Goal: Information Seeking & Learning: Learn about a topic

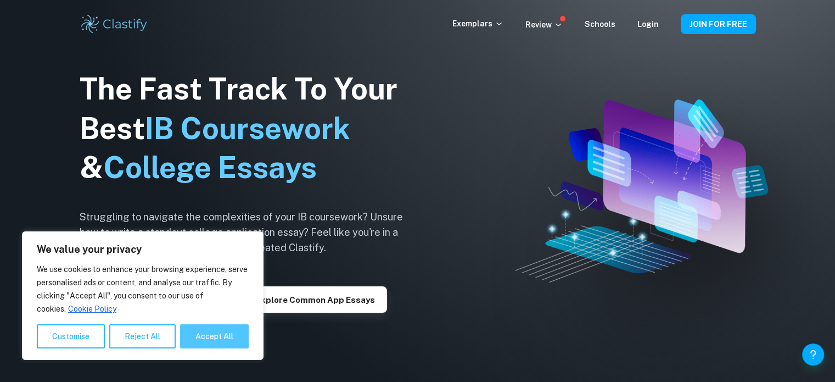
click at [229, 333] on button "Accept All" at bounding box center [214, 336] width 69 height 24
checkbox input "true"
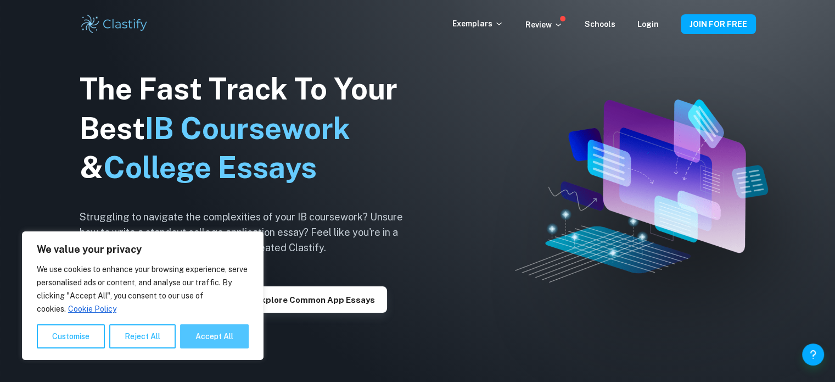
checkbox input "true"
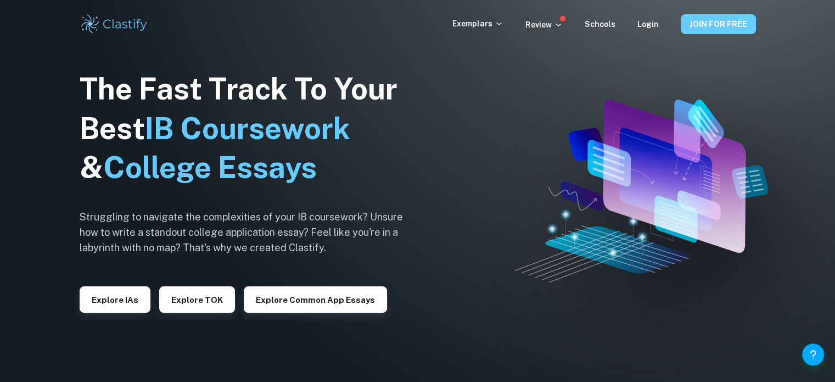
click at [712, 26] on button "JOIN FOR FREE" at bounding box center [718, 24] width 75 height 20
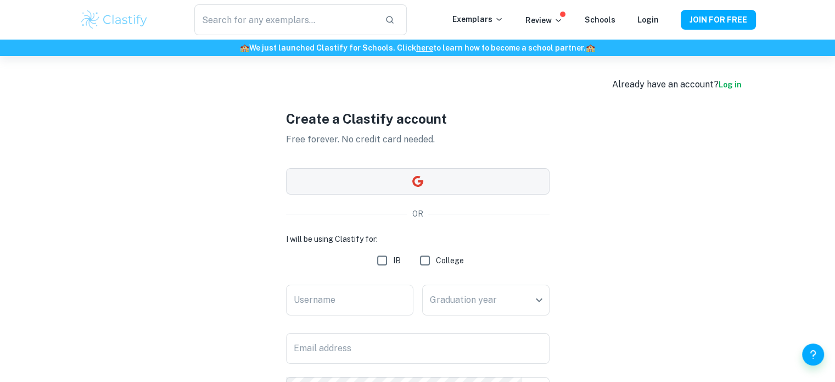
click at [472, 179] on button "button" at bounding box center [418, 181] width 264 height 26
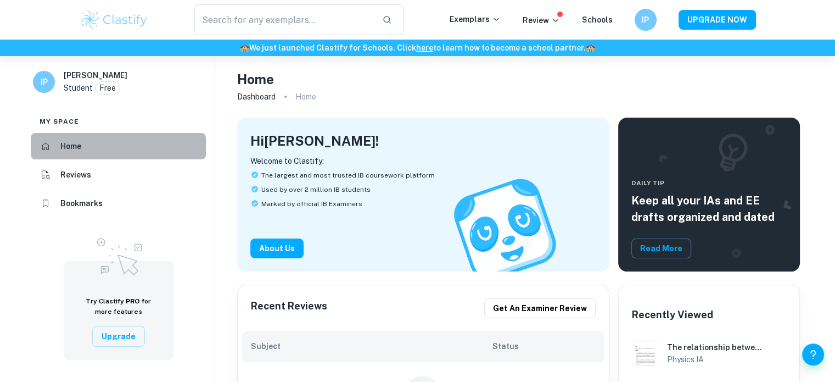
click at [80, 142] on h6 "Home" at bounding box center [70, 146] width 21 height 12
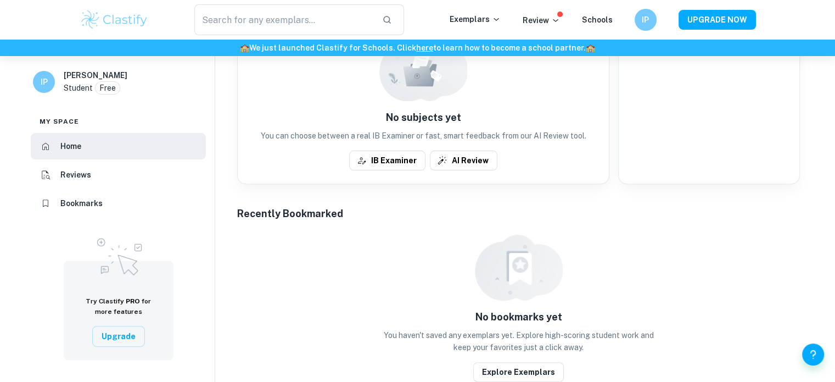
scroll to position [345, 0]
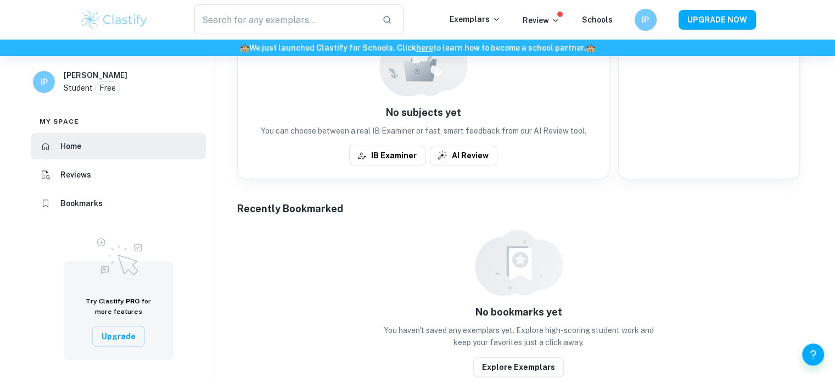
click at [76, 172] on h6 "Reviews" at bounding box center [75, 175] width 31 height 12
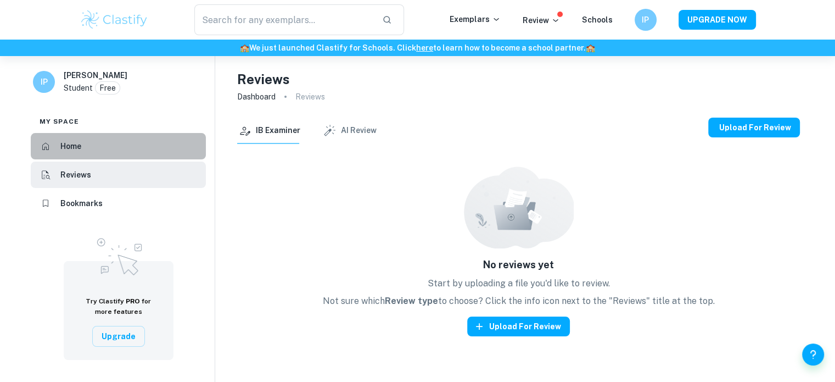
click at [103, 153] on li "Home" at bounding box center [118, 146] width 175 height 26
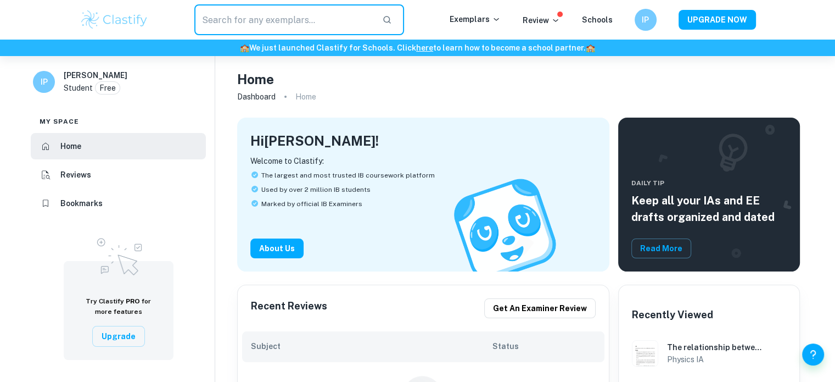
click at [266, 30] on input "text" at bounding box center [284, 19] width 180 height 31
type input "Economics"
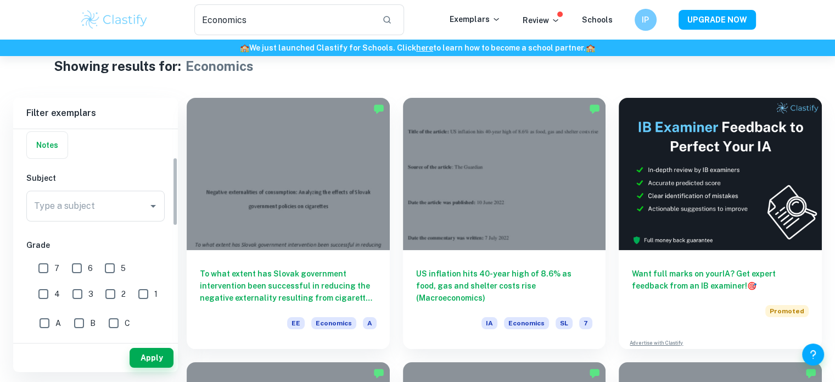
scroll to position [85, 0]
click at [105, 207] on input "Type a subject" at bounding box center [87, 204] width 112 height 21
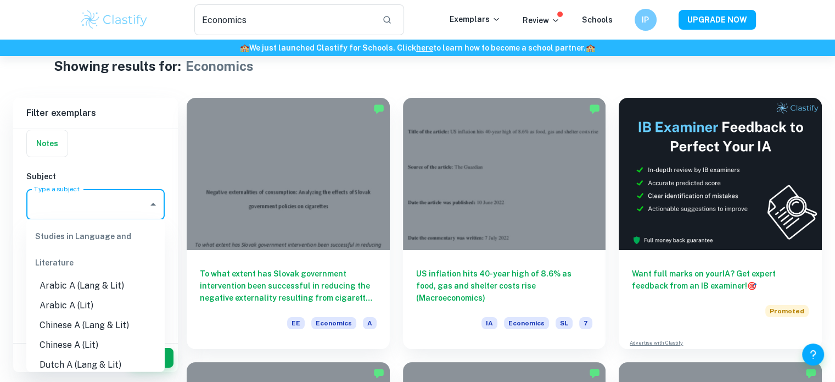
click at [113, 205] on input "Type a subject" at bounding box center [87, 204] width 112 height 21
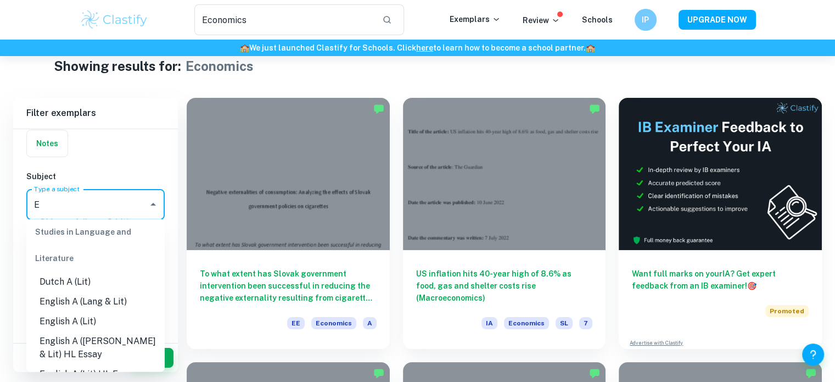
scroll to position [0, 0]
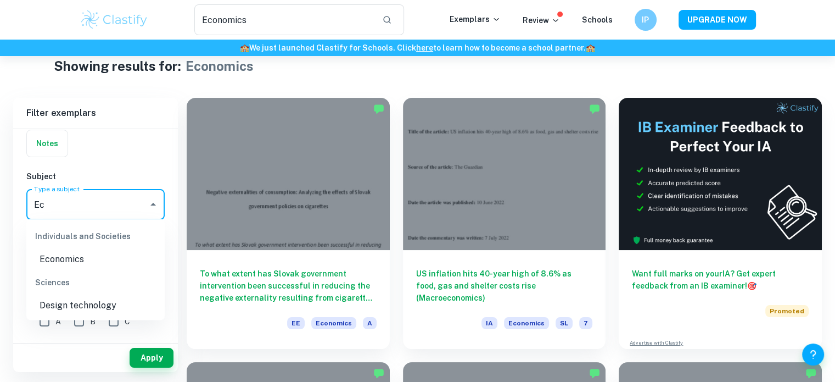
click at [62, 259] on li "Economics" at bounding box center [95, 259] width 138 height 20
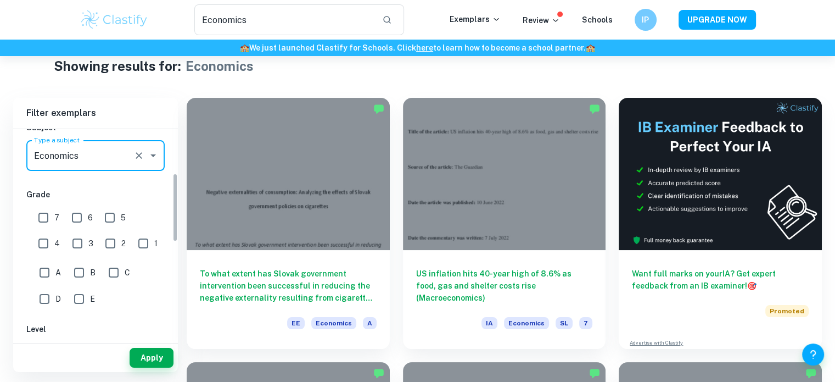
scroll to position [134, 0]
type input "Economics"
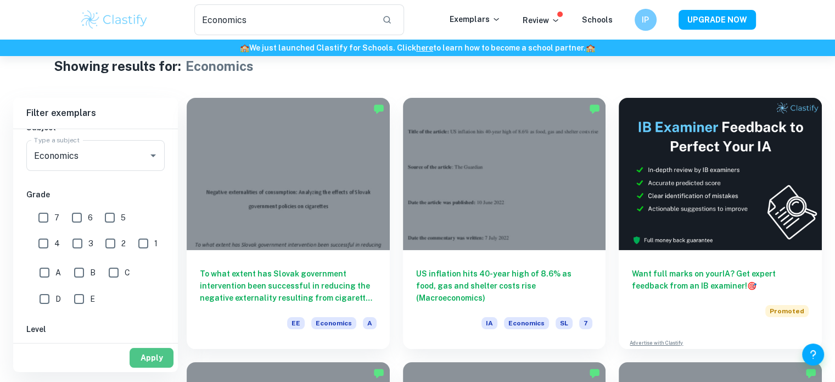
click at [154, 366] on button "Apply" at bounding box center [152, 358] width 44 height 20
click at [154, 366] on div "Apply" at bounding box center [95, 357] width 165 height 29
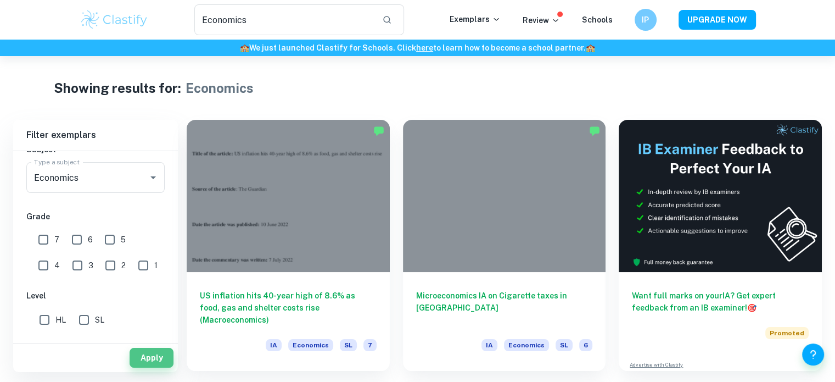
click at [154, 366] on button "Apply" at bounding box center [152, 358] width 44 height 20
